Goal: Find specific page/section: Find specific page/section

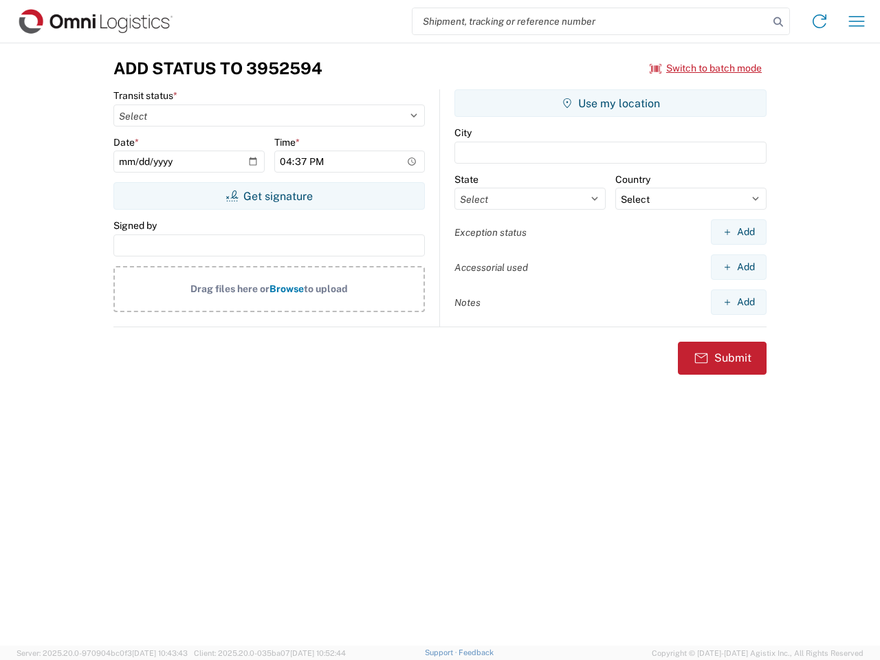
click at [590, 21] on input "search" at bounding box center [590, 21] width 356 height 26
click at [778, 22] on icon at bounding box center [778, 21] width 19 height 19
click at [819, 21] on icon at bounding box center [819, 21] width 22 height 22
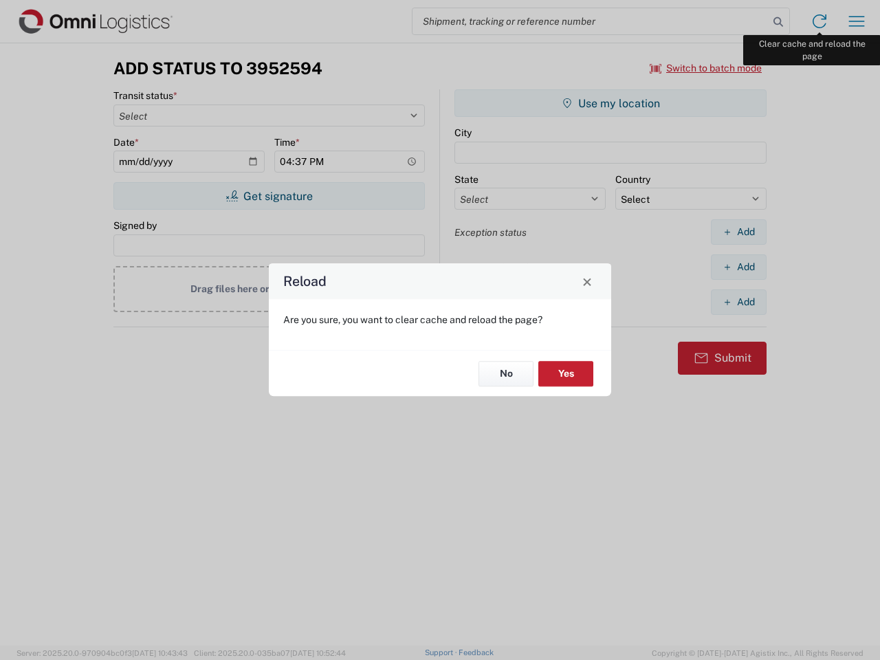
click at [857, 21] on div "Reload Are you sure, you want to clear cache and reload the page? No Yes" at bounding box center [440, 330] width 880 height 660
click at [706, 68] on div "Reload Are you sure, you want to clear cache and reload the page? No Yes" at bounding box center [440, 330] width 880 height 660
click at [269, 196] on div "Reload Are you sure, you want to clear cache and reload the page? No Yes" at bounding box center [440, 330] width 880 height 660
click at [610, 103] on div "Reload Are you sure, you want to clear cache and reload the page? No Yes" at bounding box center [440, 330] width 880 height 660
click at [738, 232] on div "Reload Are you sure, you want to clear cache and reload the page? No Yes" at bounding box center [440, 330] width 880 height 660
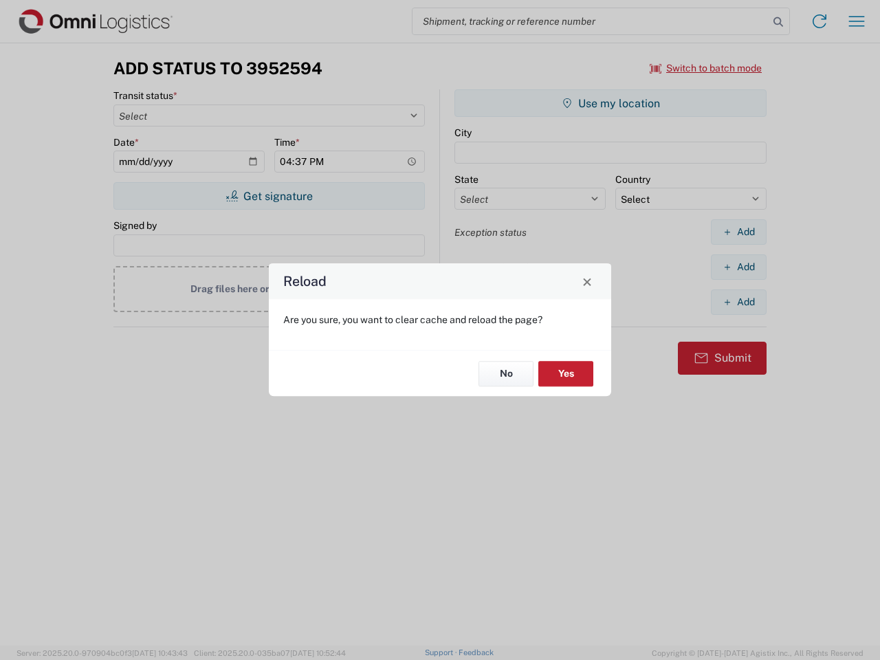
click at [738, 267] on div "Reload Are you sure, you want to clear cache and reload the page? No Yes" at bounding box center [440, 330] width 880 height 660
click at [738, 302] on div "Reload Are you sure, you want to clear cache and reload the page? No Yes" at bounding box center [440, 330] width 880 height 660
